Goal: Transaction & Acquisition: Purchase product/service

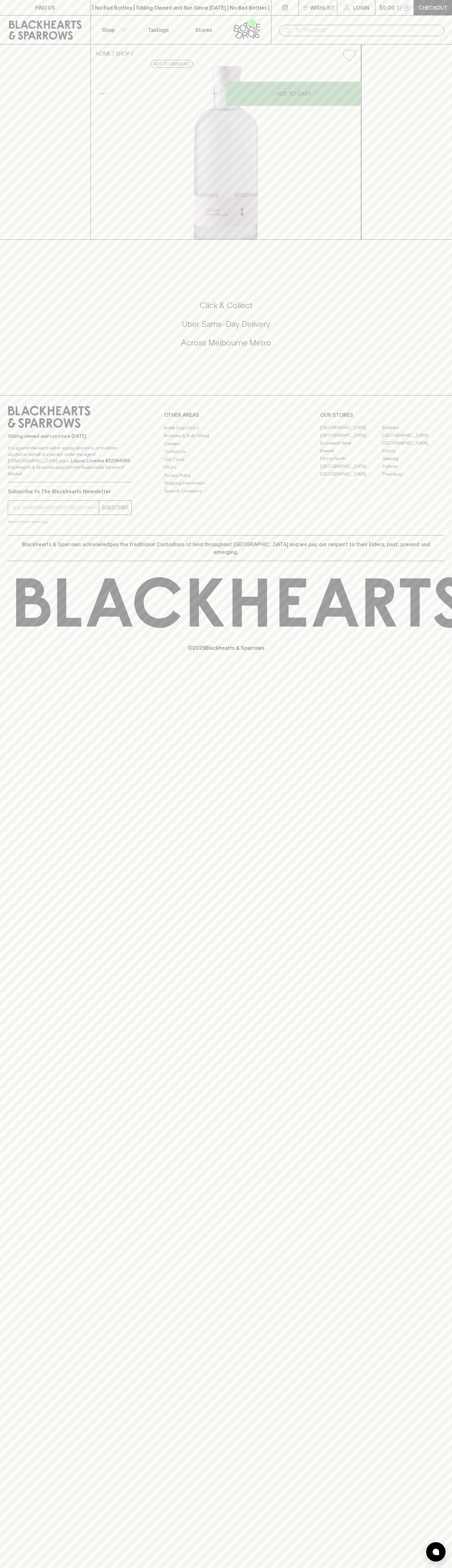
click at [330, 6] on p "Wishlist" at bounding box center [322, 7] width 24 height 8
click at [399, 1567] on html "FIND US | No Bad Bottles | Sibling Owned and Run Since [DATE] | No Bad Bottles …" at bounding box center [226, 784] width 452 height 1568
click at [14, 1115] on div at bounding box center [226, 784] width 452 height 1568
